Goal: Transaction & Acquisition: Purchase product/service

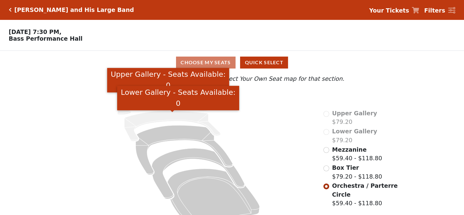
scroll to position [15, 0]
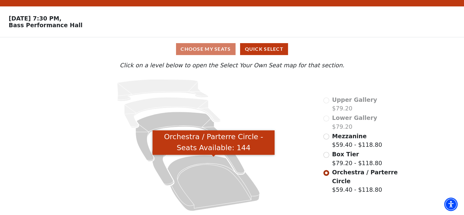
click at [218, 172] on icon "Orchestra / Parterre Circle - Seats Available: 144" at bounding box center [214, 183] width 92 height 56
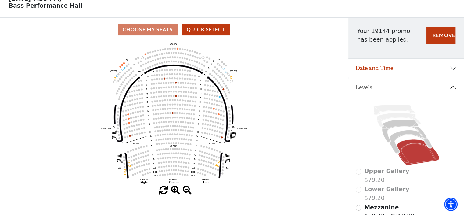
scroll to position [59, 0]
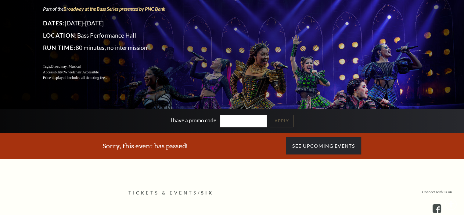
scroll to position [61, 0]
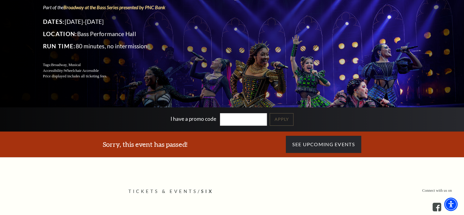
click at [223, 116] on input "I have a promo code" at bounding box center [243, 119] width 47 height 13
type input "19144"
click at [284, 121] on link "Apply" at bounding box center [282, 119] width 24 height 13
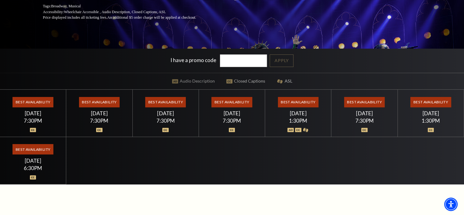
scroll to position [122, 0]
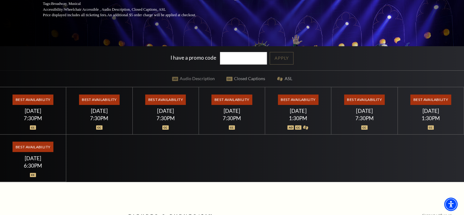
click at [232, 126] on img at bounding box center [232, 127] width 6 height 4
click at [337, 126] on div "Best Availability [DATE] 7:30PM" at bounding box center [364, 110] width 66 height 47
click at [411, 133] on div "Best Availability [DATE] 1:30PM" at bounding box center [431, 110] width 66 height 47
